Goal: Navigation & Orientation: Find specific page/section

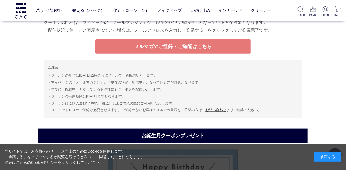
scroll to position [2145, 0]
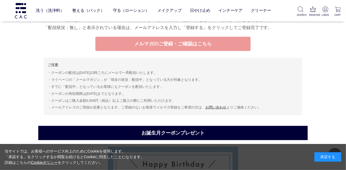
click at [198, 41] on link "メルマガのご登録・ご確認はこちら" at bounding box center [172, 44] width 155 height 14
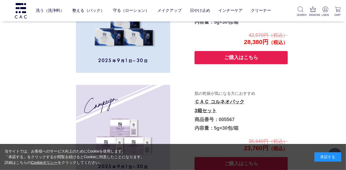
scroll to position [934, 0]
